Goal: Information Seeking & Learning: Learn about a topic

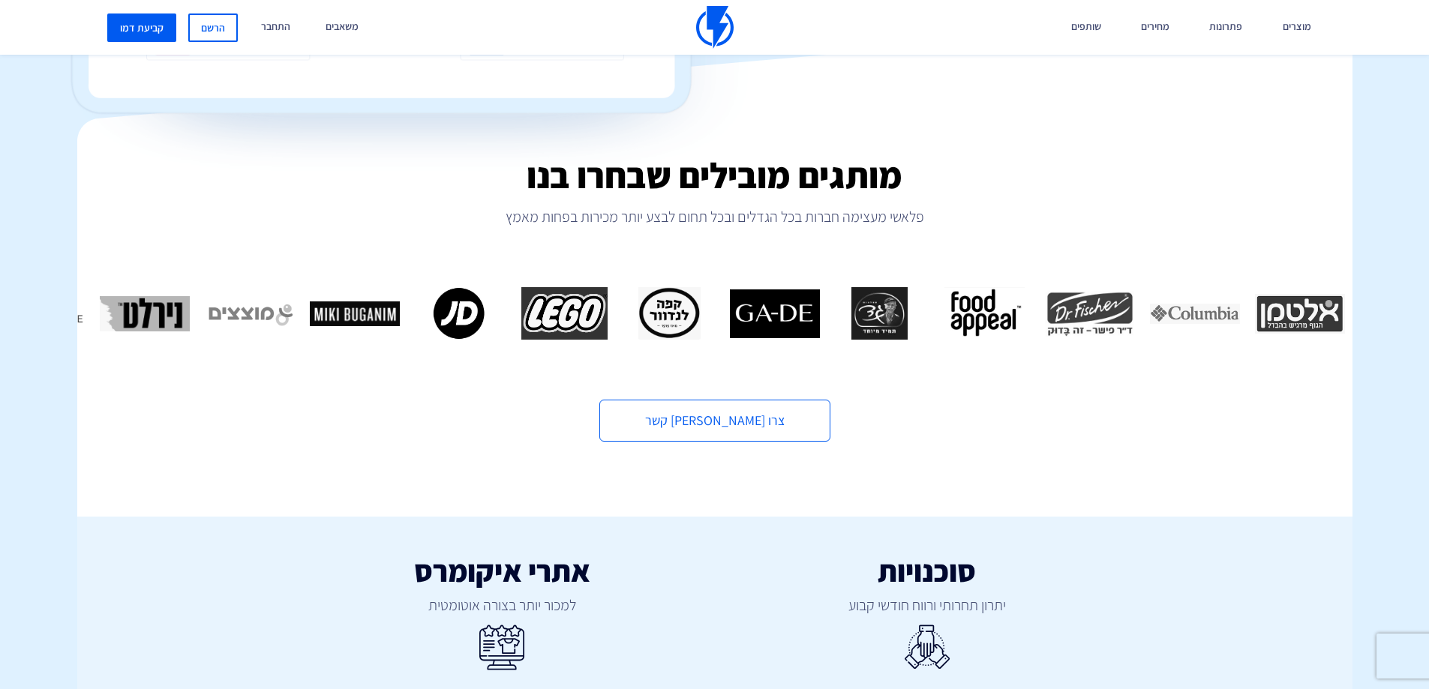
scroll to position [750, 0]
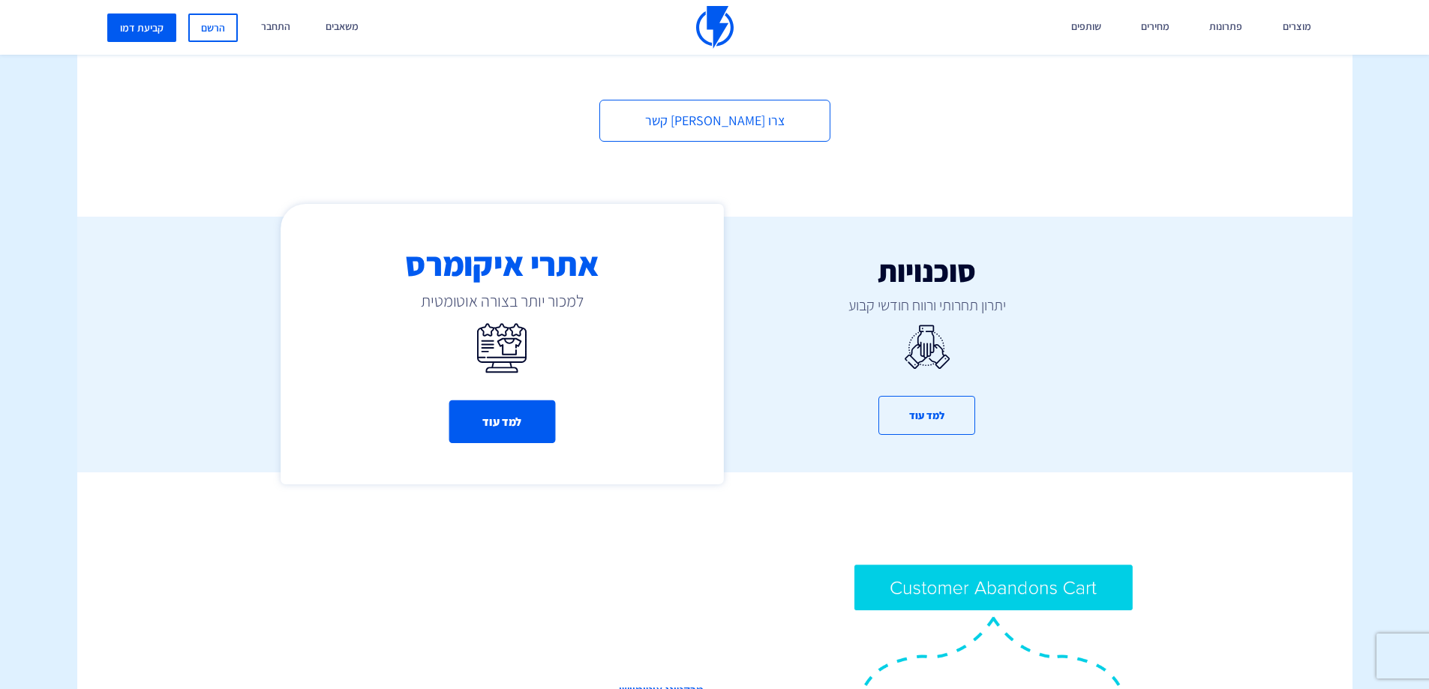
click at [497, 407] on button "למד עוד" at bounding box center [502, 422] width 107 height 43
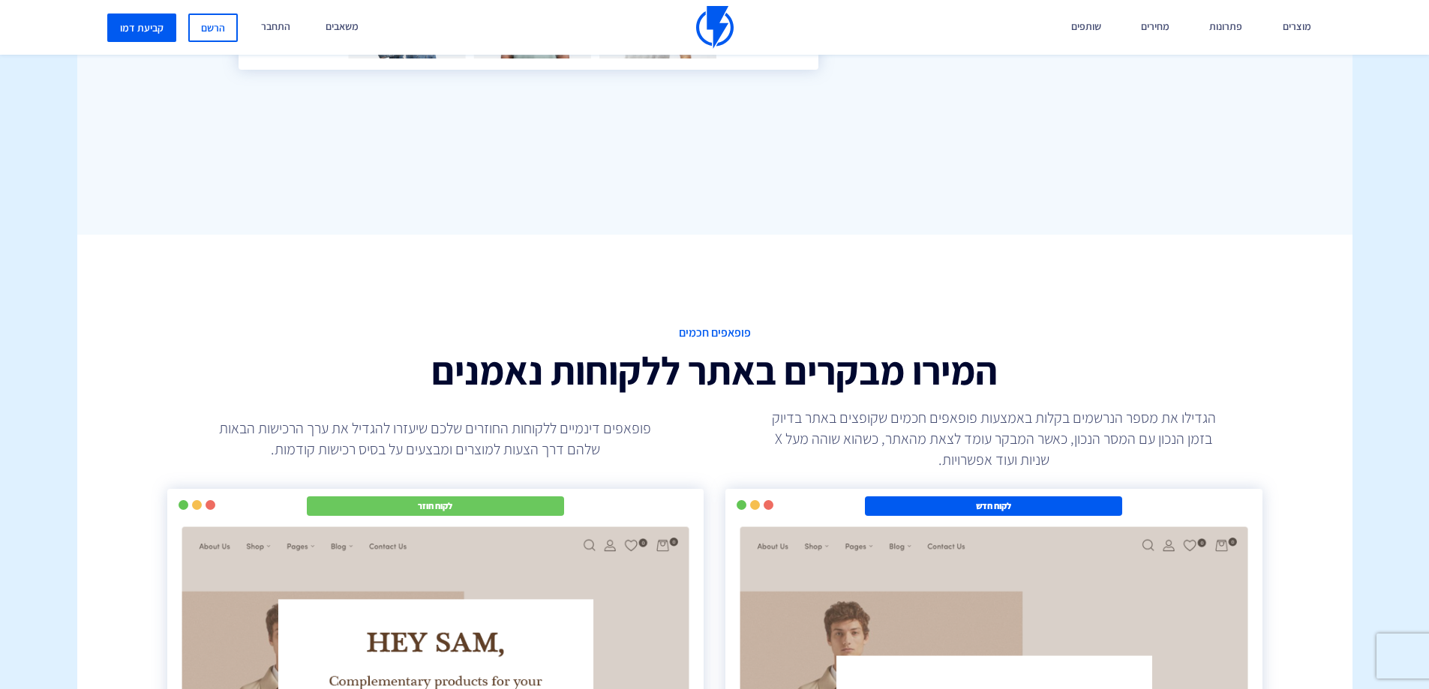
scroll to position [2475, 0]
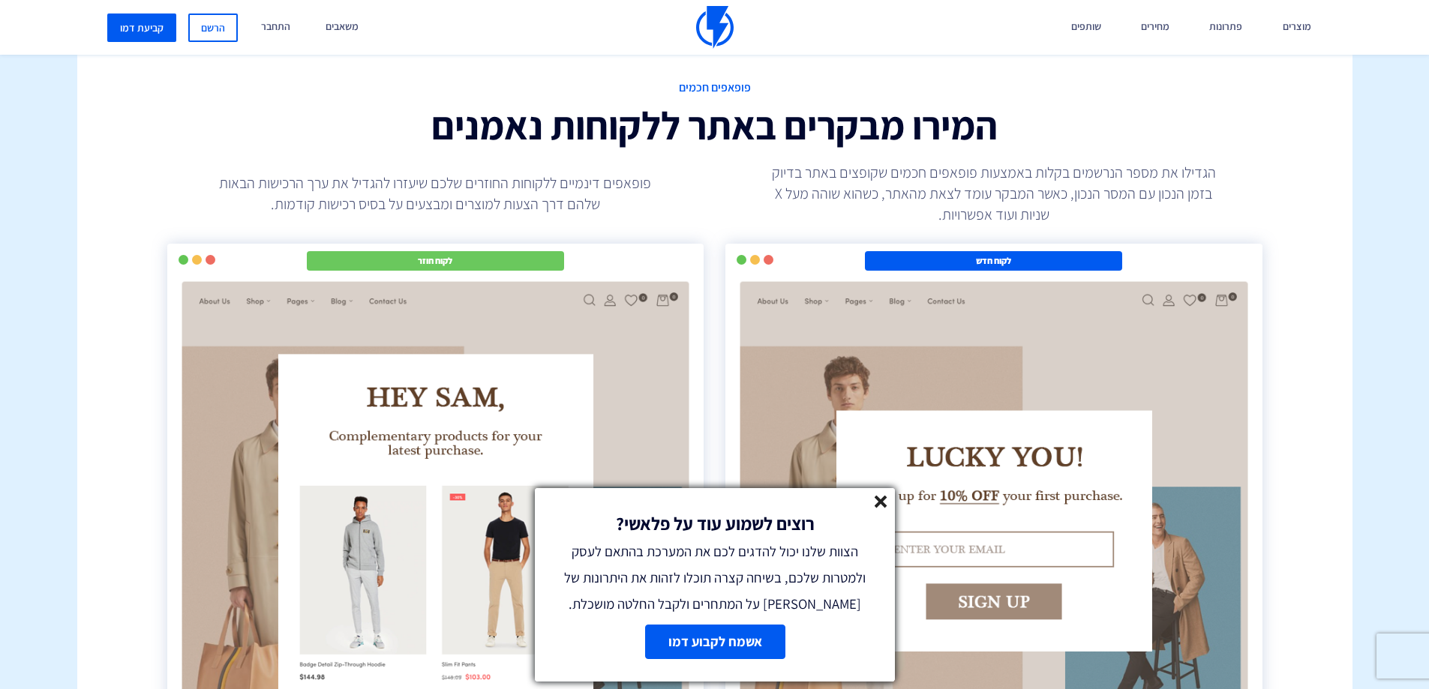
scroll to position [3076, 0]
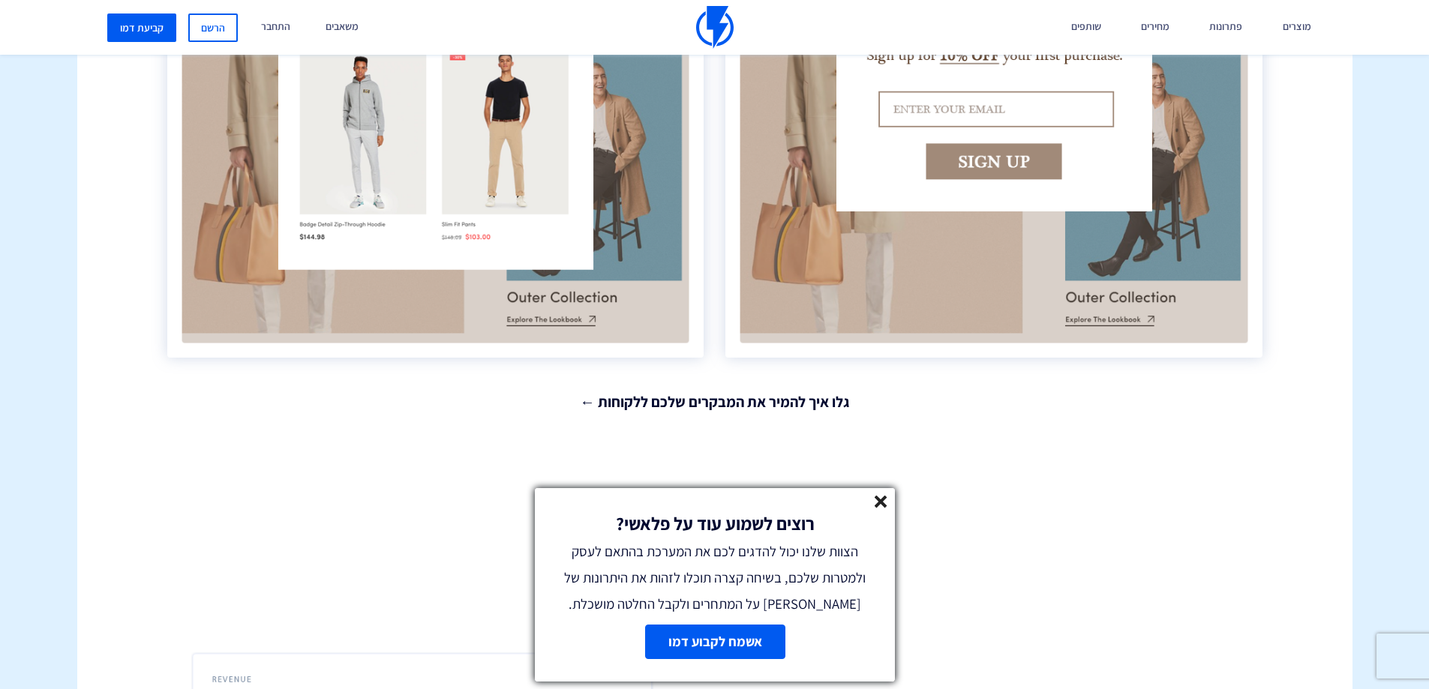
click at [884, 498] on line at bounding box center [880, 502] width 11 height 11
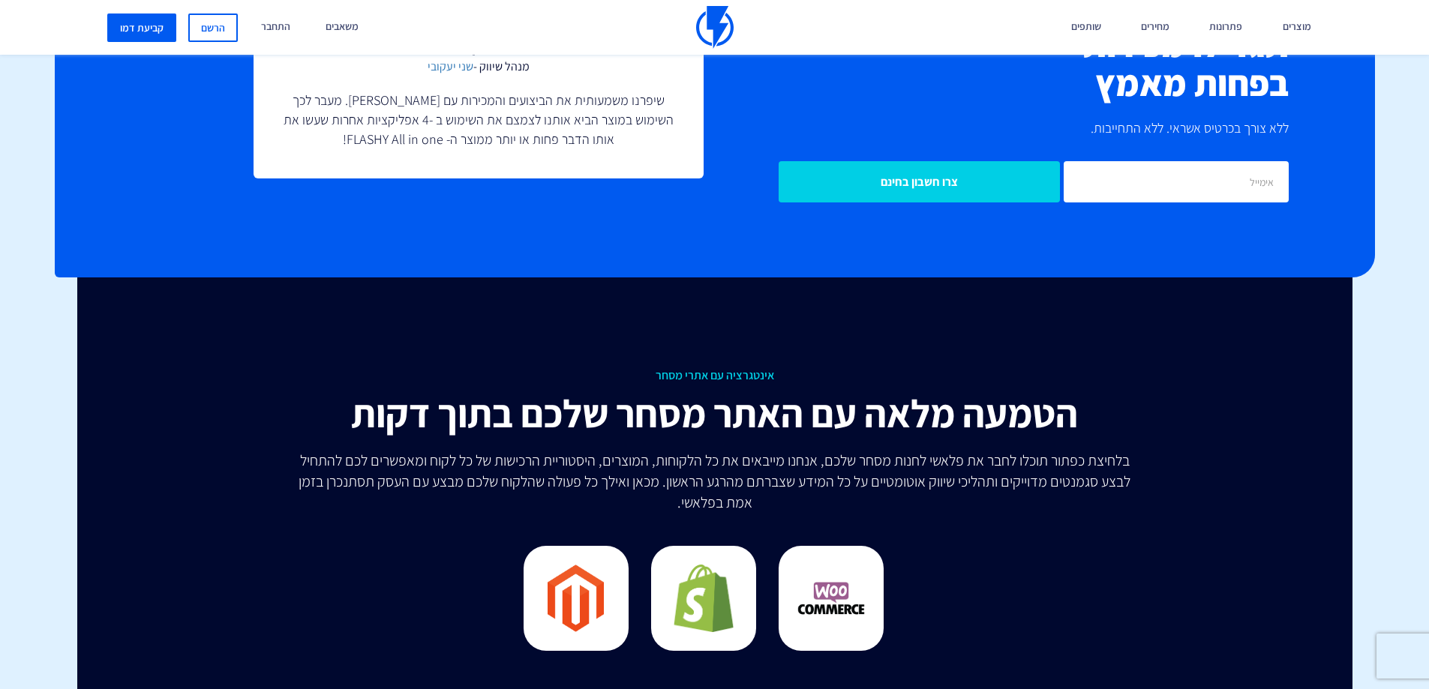
scroll to position [4276, 0]
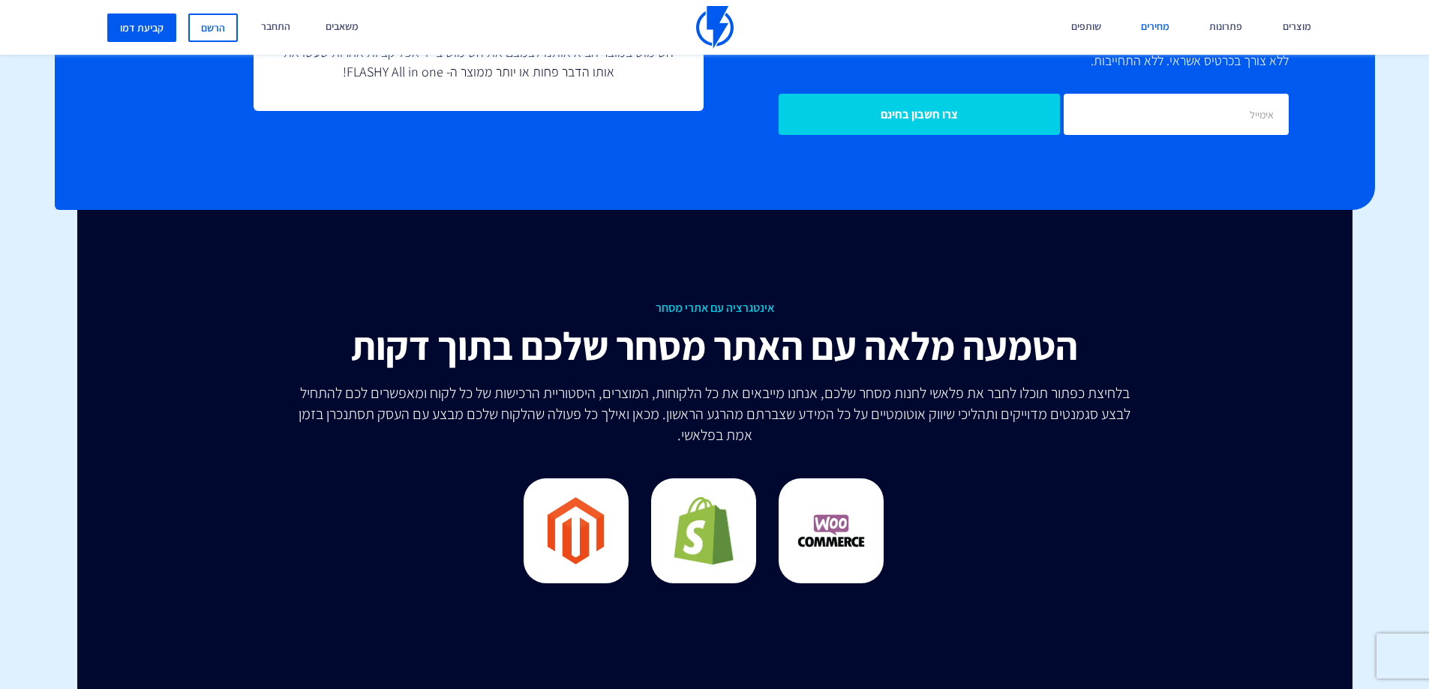
click at [1152, 25] on link "מחירים" at bounding box center [1155, 27] width 51 height 55
